Goal: Entertainment & Leisure: Consume media (video, audio)

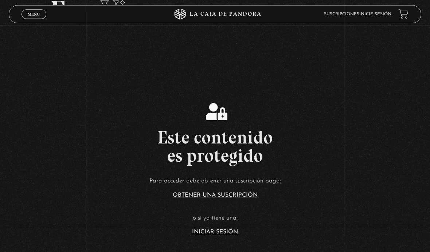
scroll to position [48, 0]
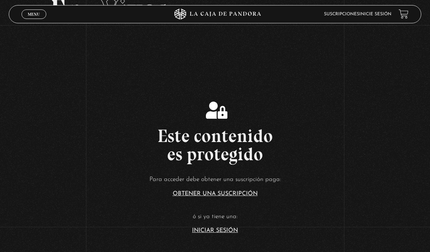
click at [209, 233] on link "Iniciar Sesión" at bounding box center [215, 231] width 46 height 6
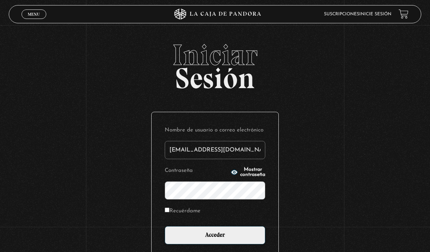
type input "[EMAIL_ADDRESS][DOMAIN_NAME]"
click at [215, 239] on input "Acceder" at bounding box center [215, 235] width 101 height 18
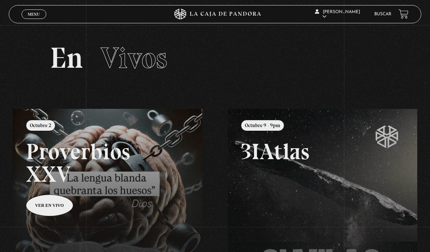
click at [35, 15] on span "Menu" at bounding box center [34, 14] width 12 height 4
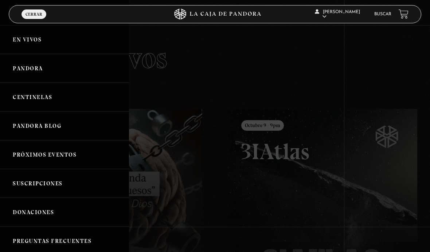
click at [31, 100] on link "Centinelas" at bounding box center [64, 97] width 129 height 29
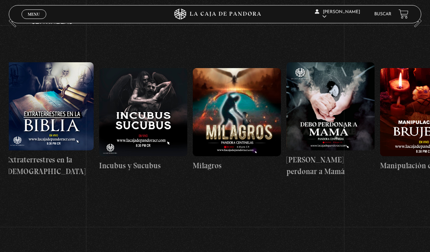
scroll to position [0, 3084]
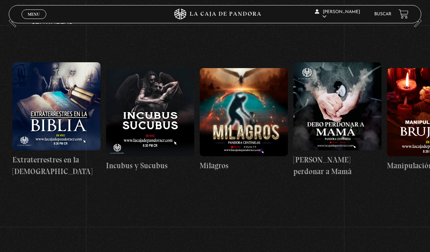
click at [238, 133] on figure at bounding box center [244, 112] width 88 height 88
